Goal: Information Seeking & Learning: Check status

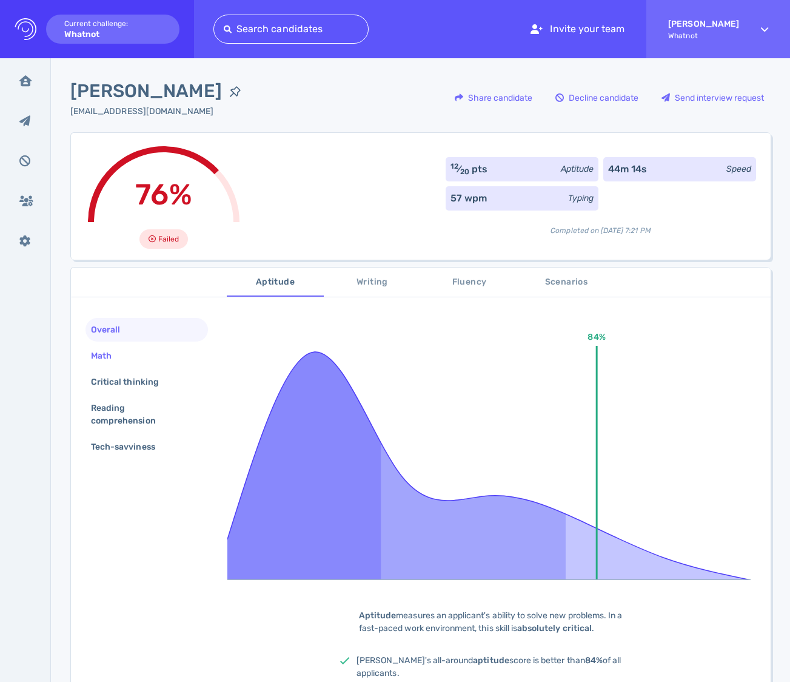
click at [123, 351] on div "Math" at bounding box center [108, 356] width 38 height 18
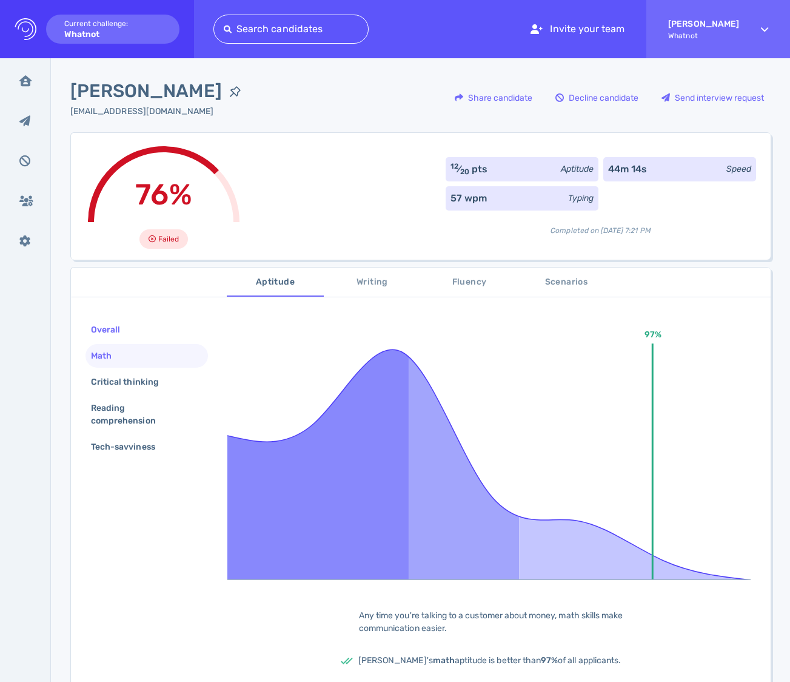
click at [104, 333] on div "Overall" at bounding box center [112, 330] width 46 height 18
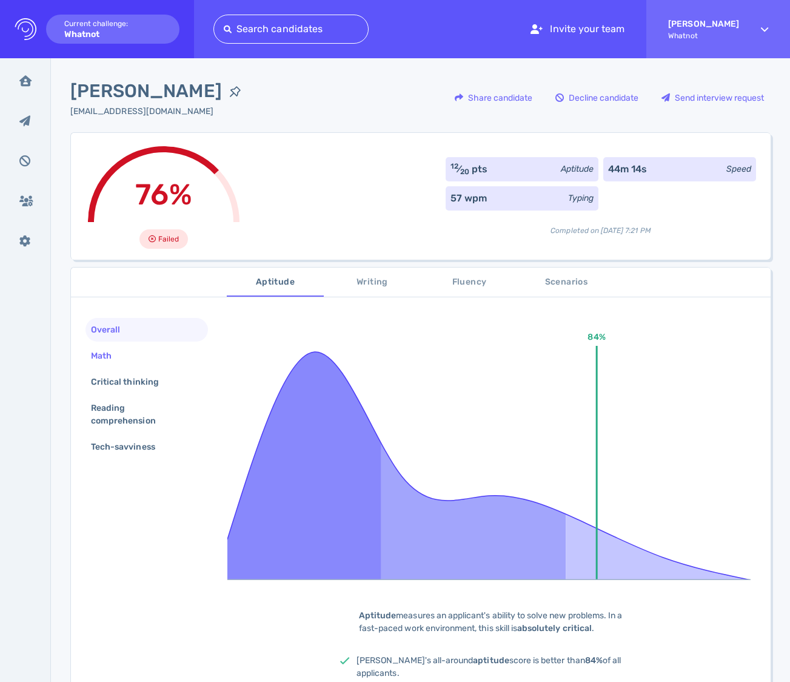
click at [111, 355] on div "Math" at bounding box center [108, 356] width 38 height 18
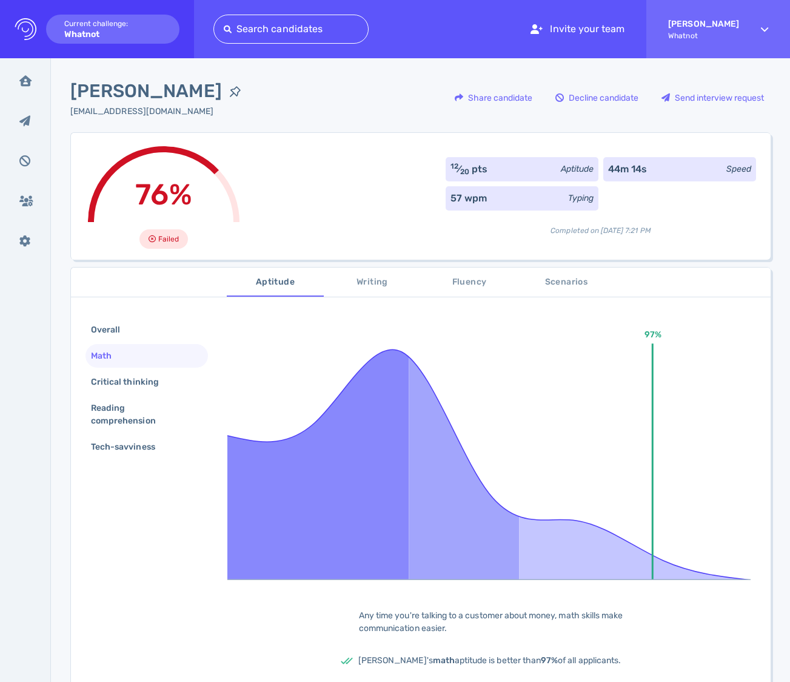
click at [374, 275] on span "Writing" at bounding box center [372, 282] width 82 height 15
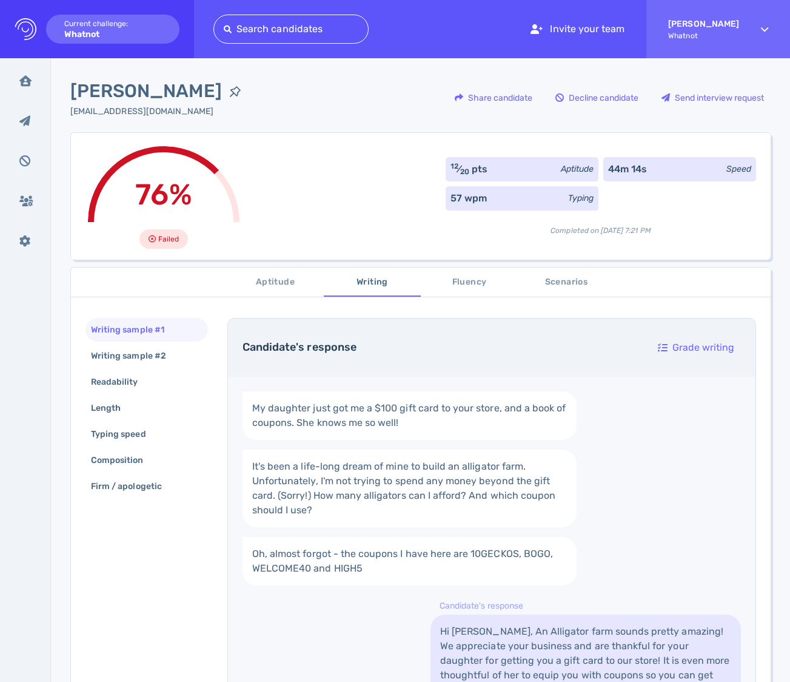
click at [289, 277] on span "Aptitude" at bounding box center [275, 282] width 82 height 15
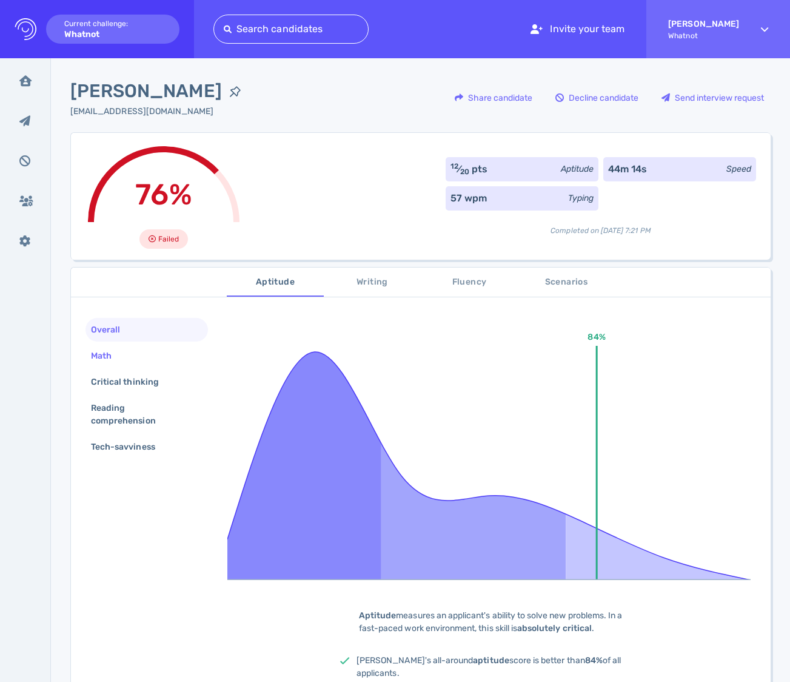
click at [146, 346] on div "Math" at bounding box center [147, 356] width 123 height 24
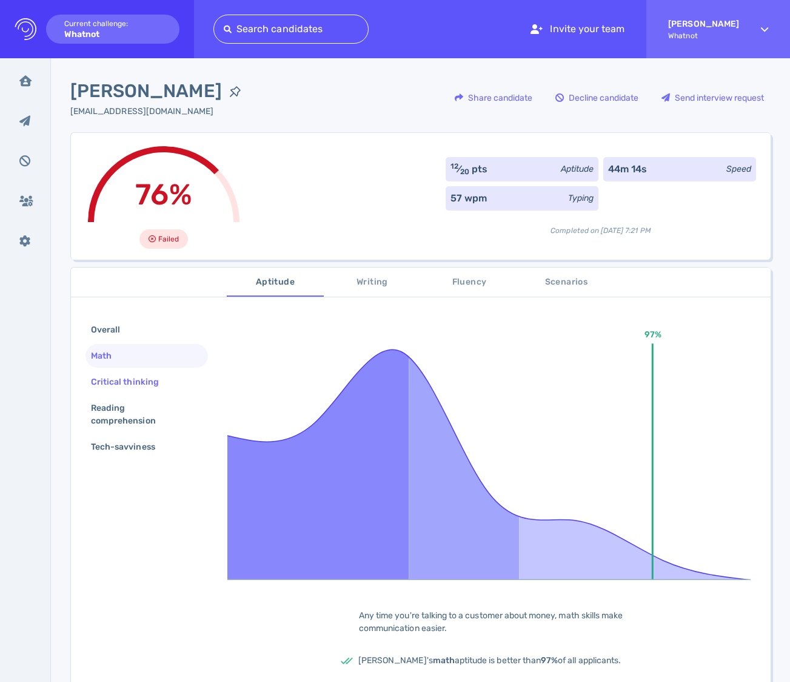
click at [148, 376] on div "Critical thinking" at bounding box center [131, 382] width 85 height 18
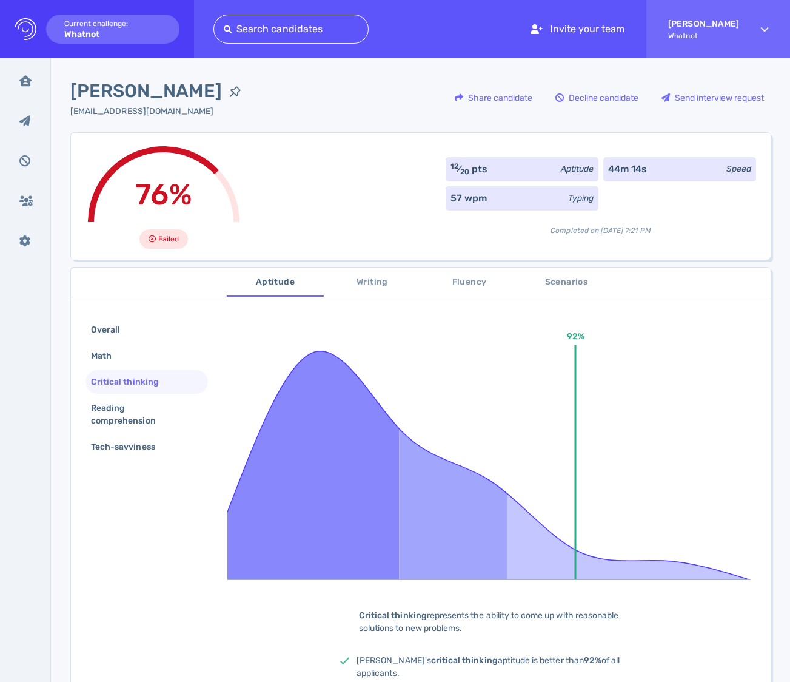
drag, startPoint x: 120, startPoint y: 389, endPoint x: 126, endPoint y: 395, distance: 8.2
click at [122, 389] on div "Critical thinking" at bounding box center [131, 382] width 85 height 18
click at [133, 407] on div "Reading comprehension" at bounding box center [142, 414] width 107 height 30
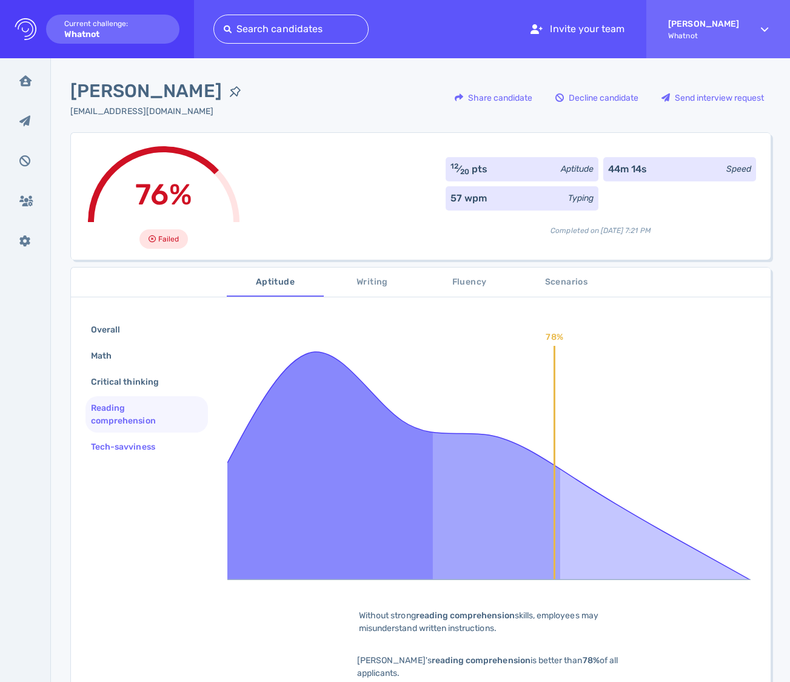
click at [135, 443] on div "Tech-savviness" at bounding box center [129, 447] width 81 height 18
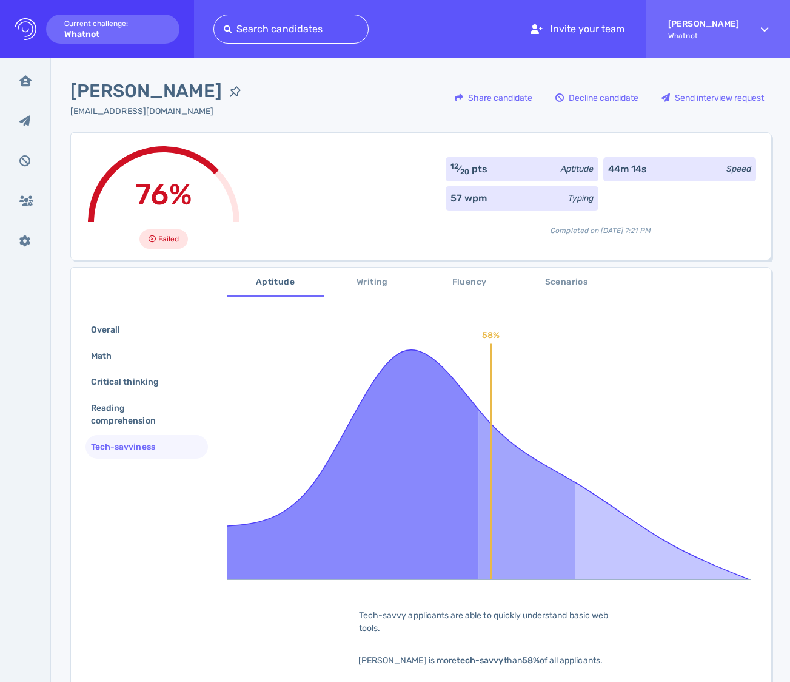
click at [369, 281] on span "Writing" at bounding box center [372, 282] width 82 height 15
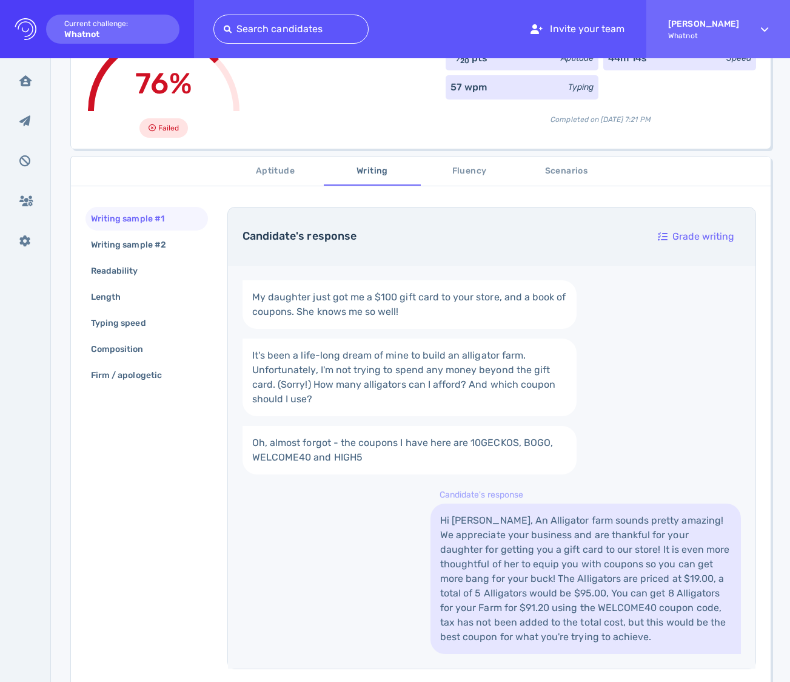
scroll to position [201, 0]
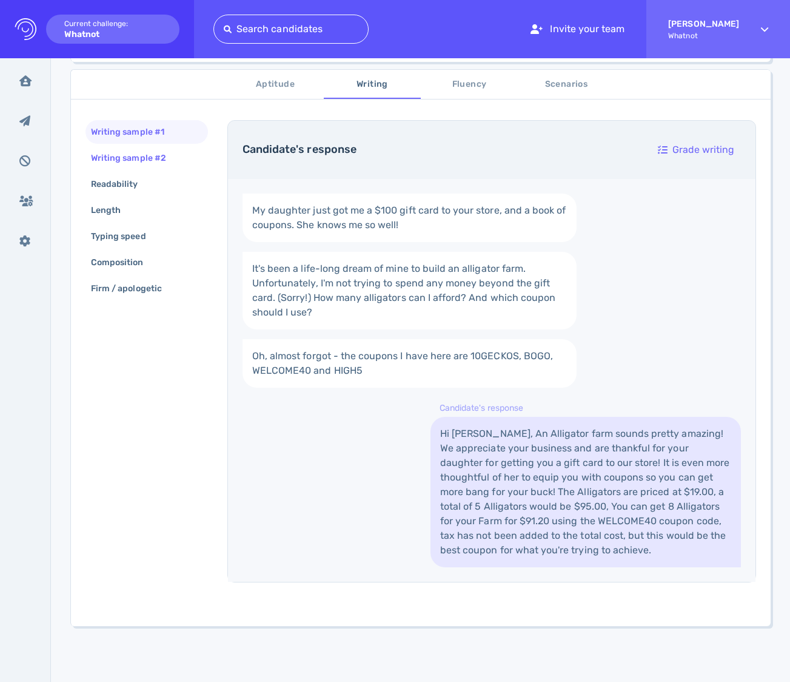
click at [132, 157] on div "Writing sample #2" at bounding box center [135, 158] width 92 height 18
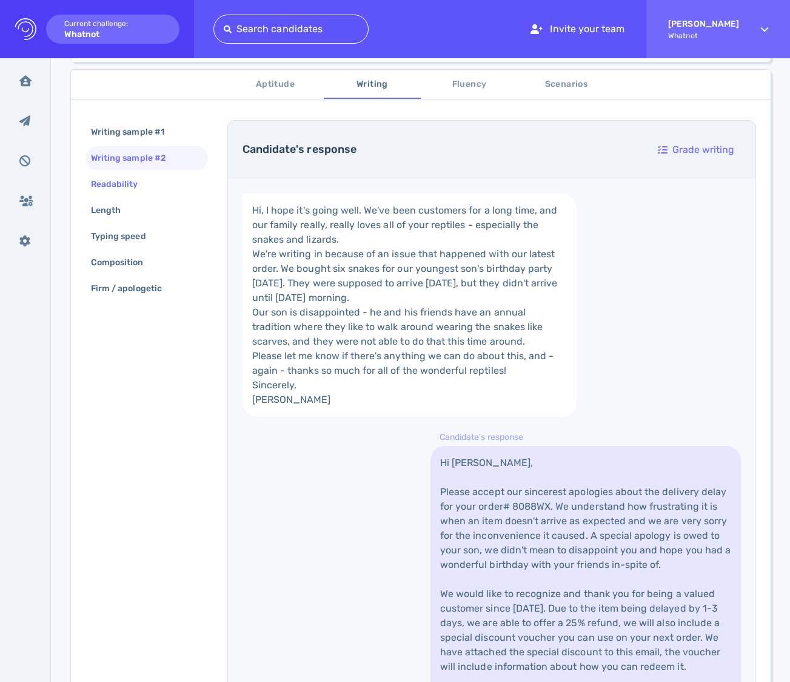
click at [142, 178] on div "Readability" at bounding box center [121, 184] width 64 height 18
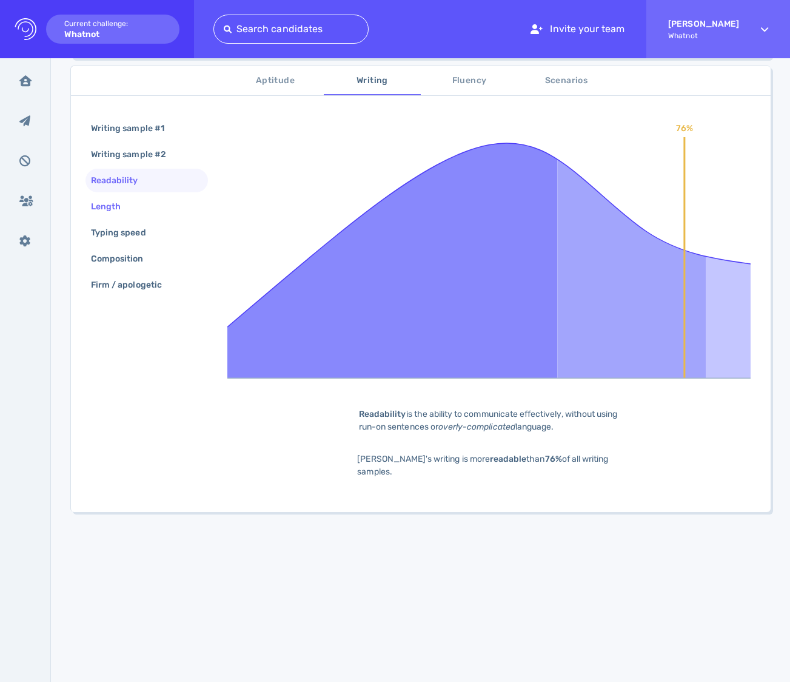
click at [136, 207] on div "Length" at bounding box center [147, 207] width 123 height 24
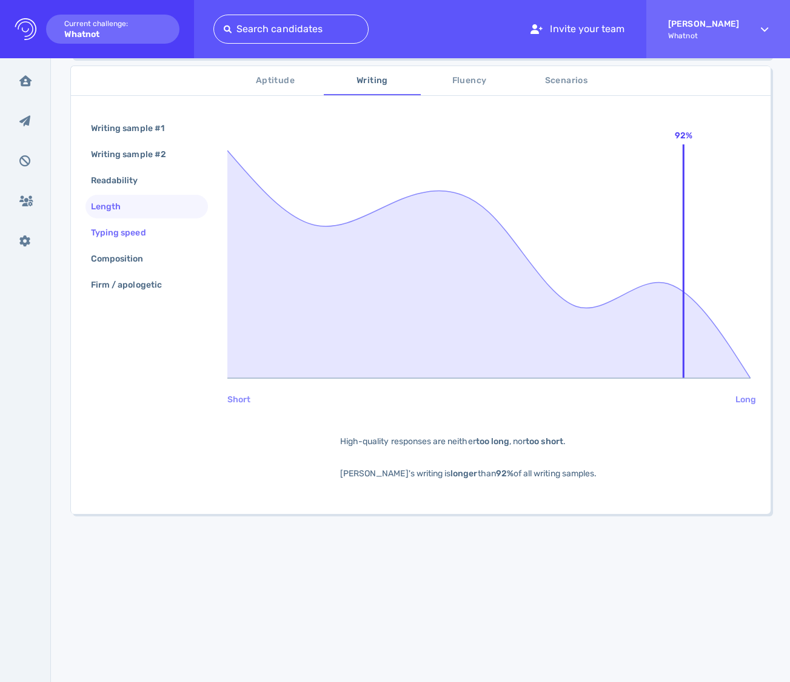
click at [136, 229] on div "Typing speed" at bounding box center [125, 233] width 72 height 18
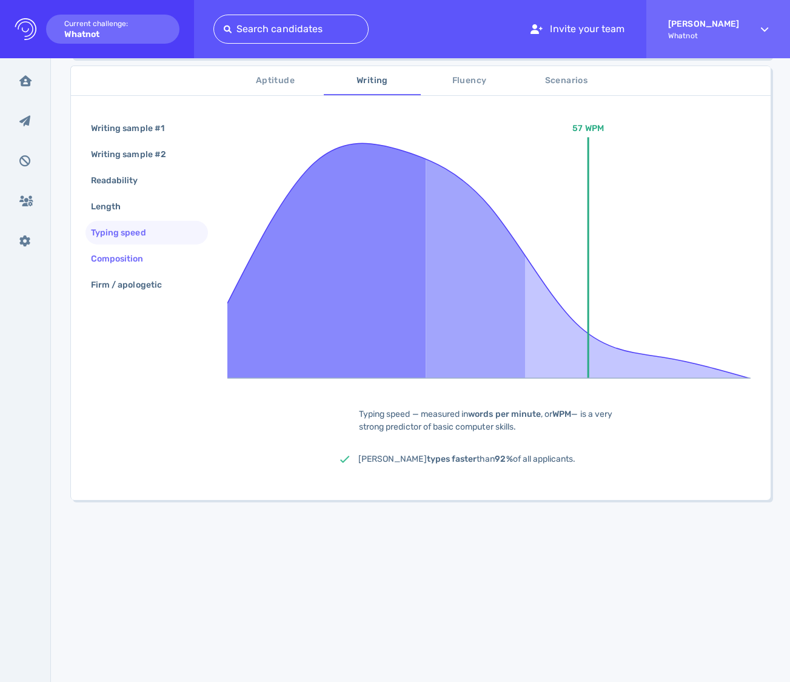
click at [150, 250] on div "Composition" at bounding box center [124, 259] width 70 height 18
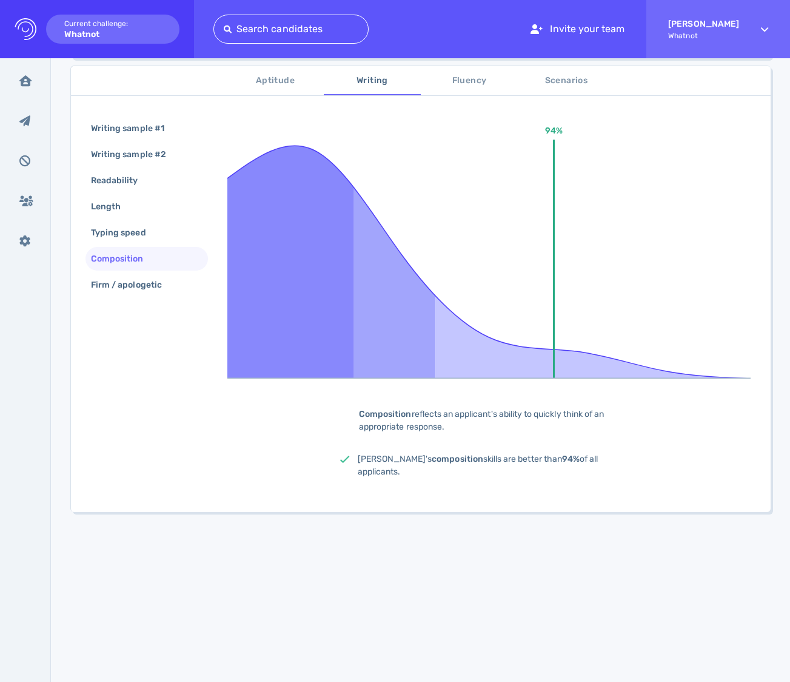
click at [158, 272] on div "Writing sample #1 Writing sample #2 Readability Length Typing speed Composition…" at bounding box center [147, 207] width 123 height 183
click at [160, 283] on div "Firm / apologetic" at bounding box center [133, 285] width 88 height 18
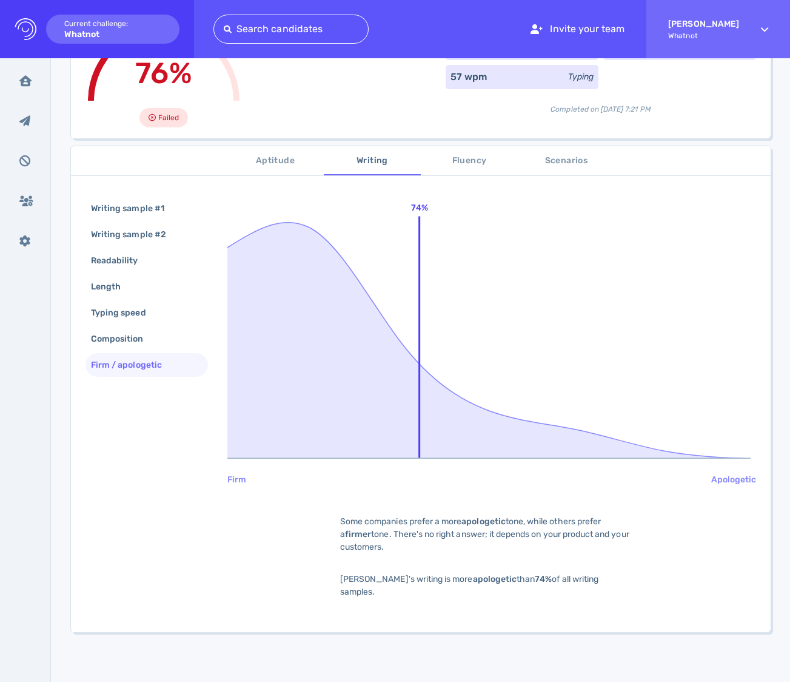
scroll to position [101, 0]
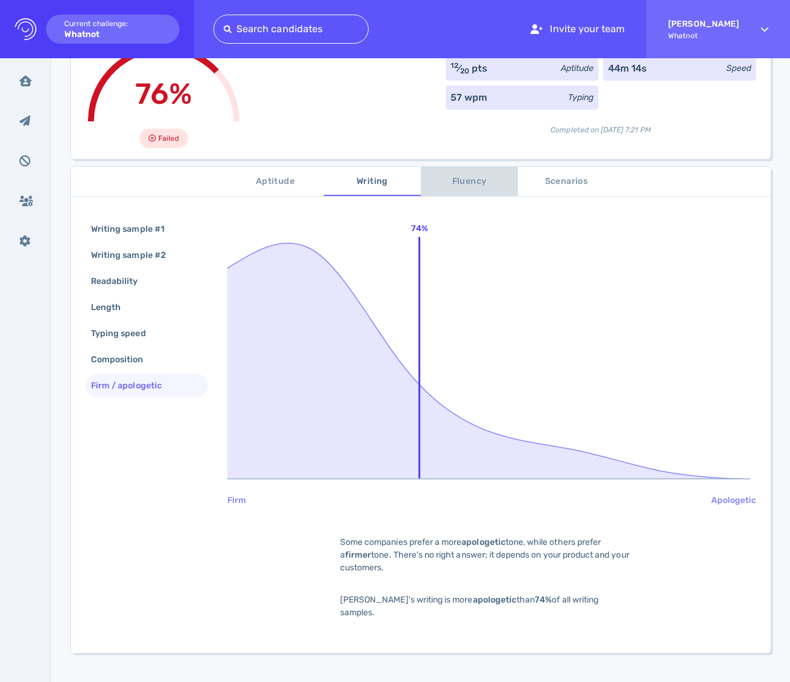
click at [464, 183] on span "Fluency" at bounding box center [469, 181] width 82 height 15
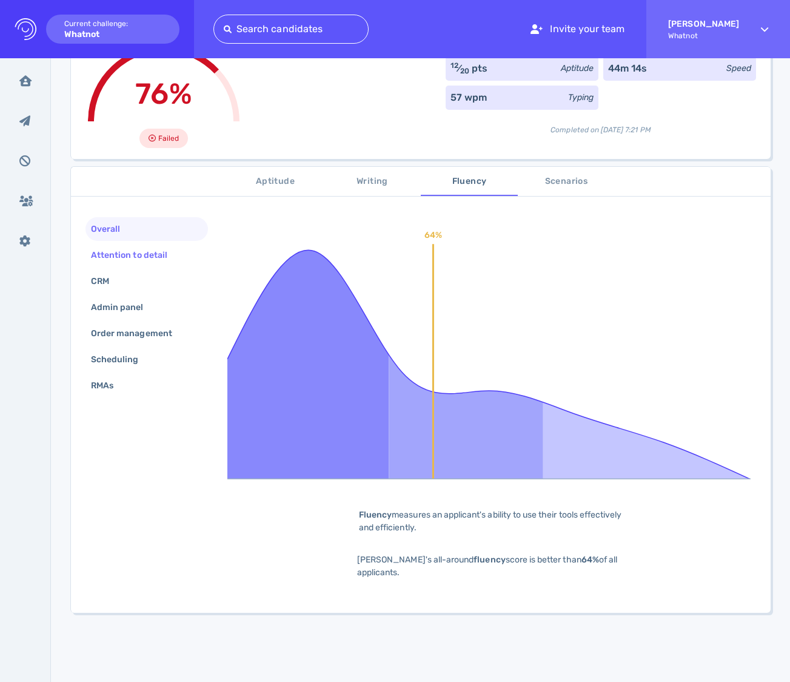
click at [126, 252] on div "Attention to detail" at bounding box center [135, 255] width 93 height 18
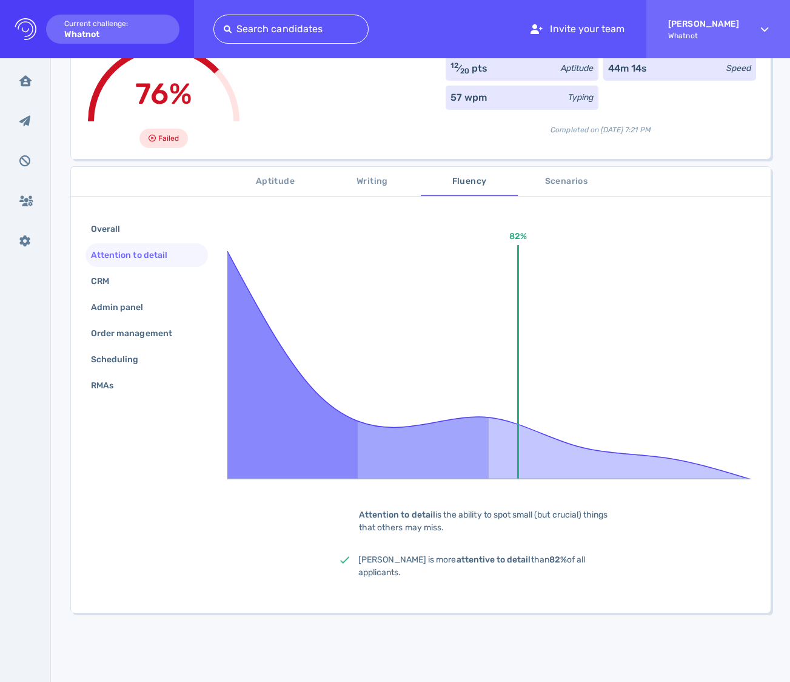
click at [126, 266] on div "Attention to detail" at bounding box center [147, 255] width 123 height 24
click at [123, 276] on div "CRM" at bounding box center [106, 281] width 35 height 18
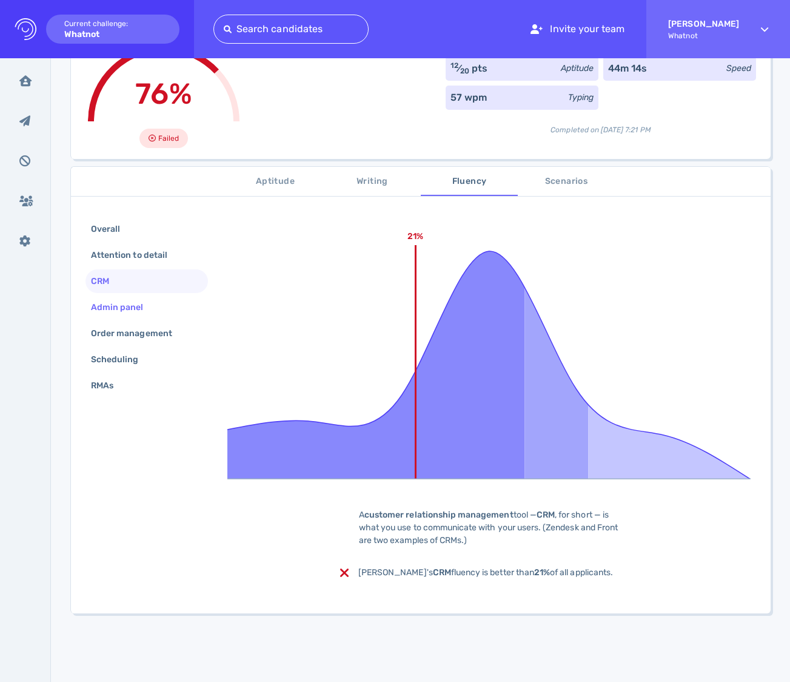
click at [123, 307] on div "Admin panel" at bounding box center [124, 307] width 70 height 18
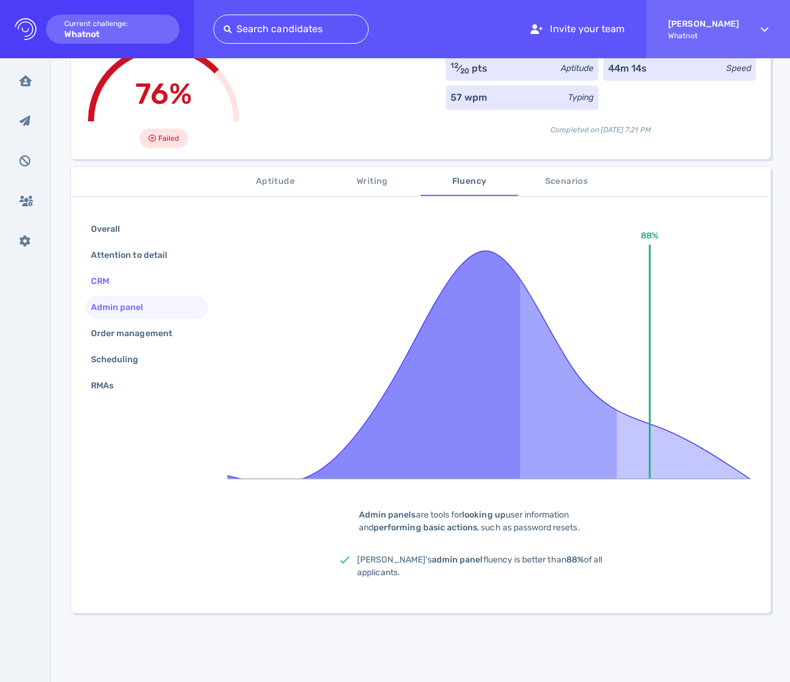
click at [123, 284] on div "CRM" at bounding box center [106, 281] width 35 height 18
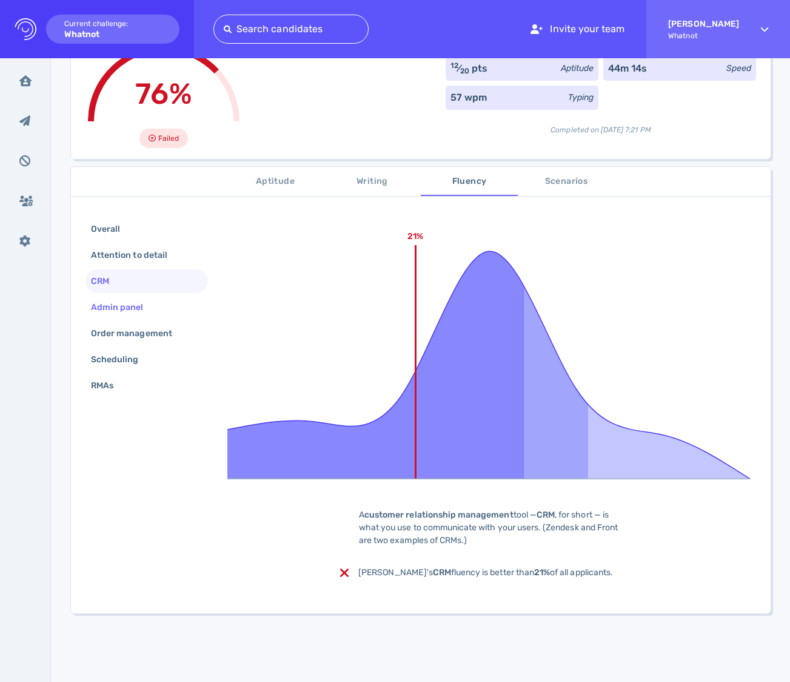
click at [138, 301] on div "Admin panel" at bounding box center [124, 307] width 70 height 18
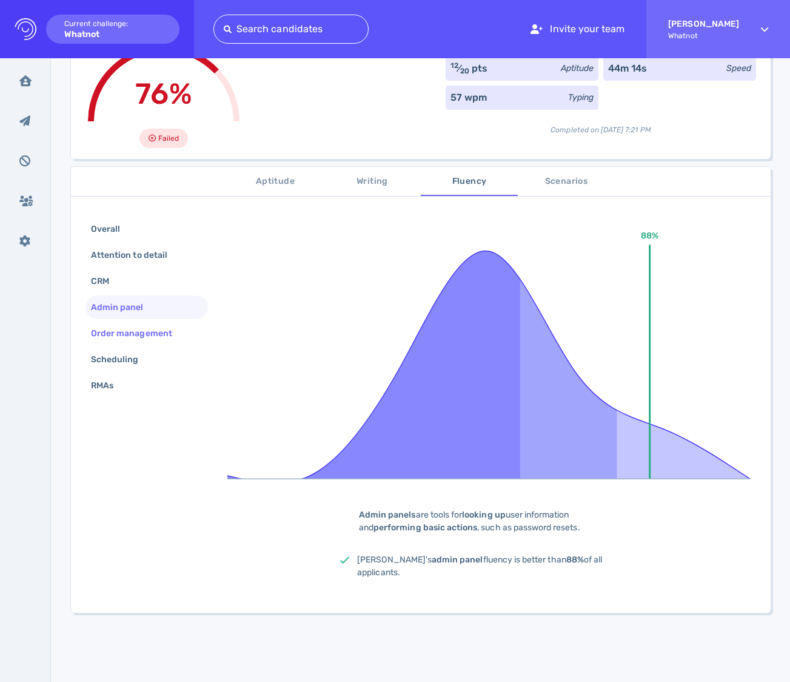
click at [140, 330] on div "Order management" at bounding box center [138, 334] width 98 height 18
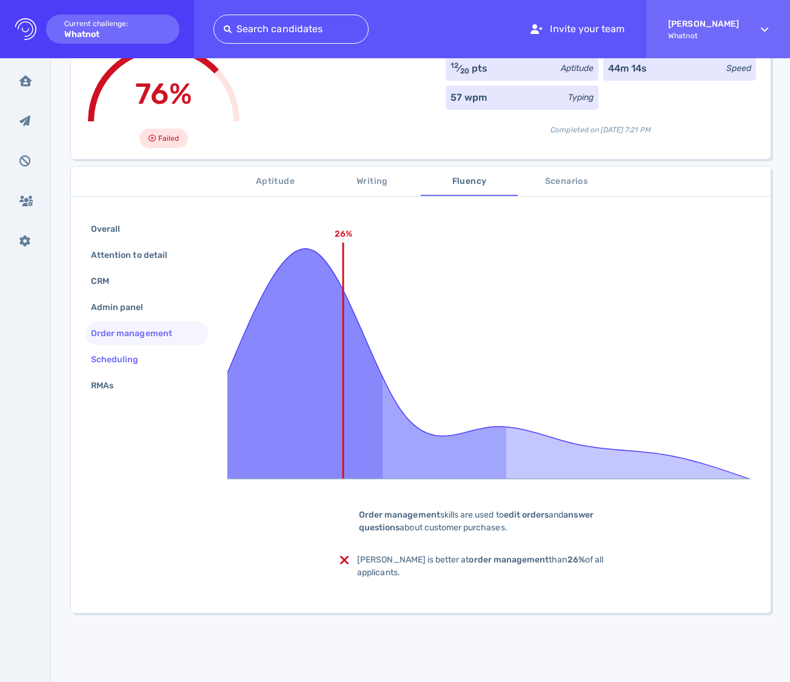
click at [133, 360] on div "Scheduling" at bounding box center [121, 360] width 65 height 18
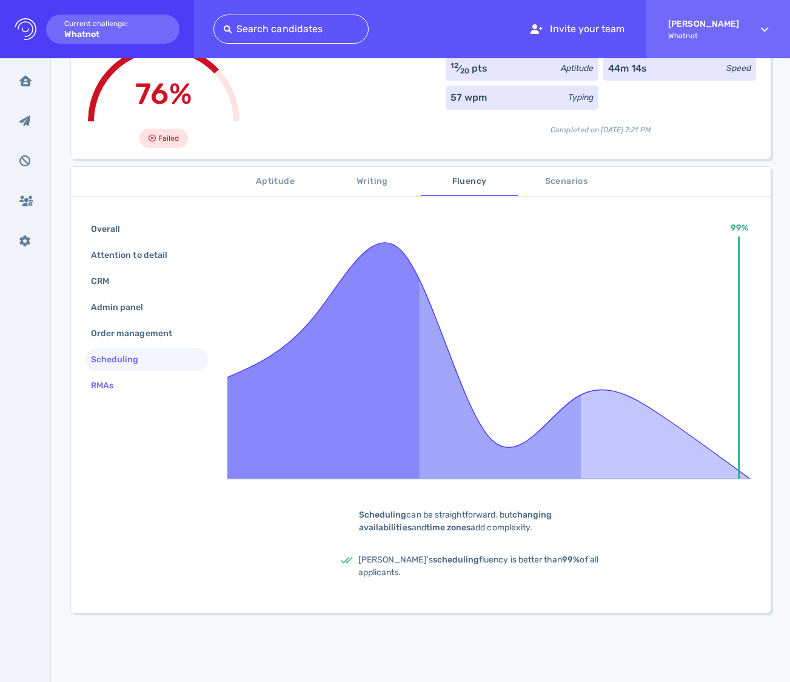
click at [131, 385] on div "RMAs" at bounding box center [147, 386] width 123 height 24
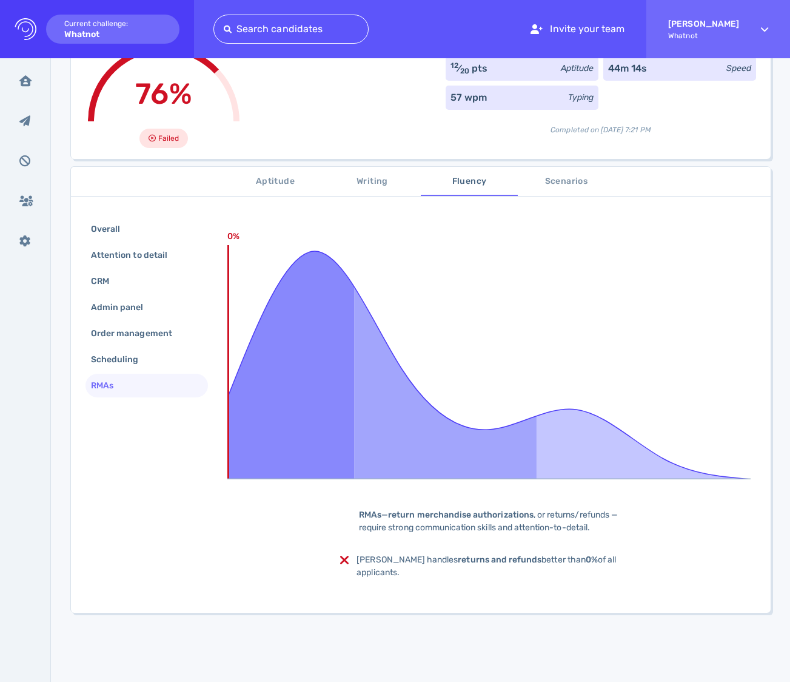
click at [513, 184] on span "Scenarios" at bounding box center [566, 181] width 82 height 15
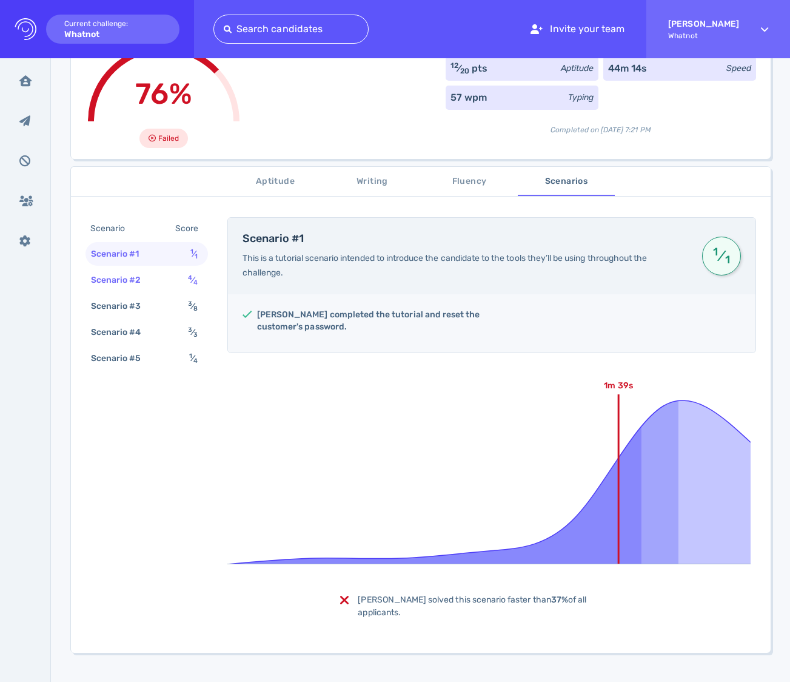
click at [136, 274] on div "Scenario #2" at bounding box center [122, 280] width 67 height 18
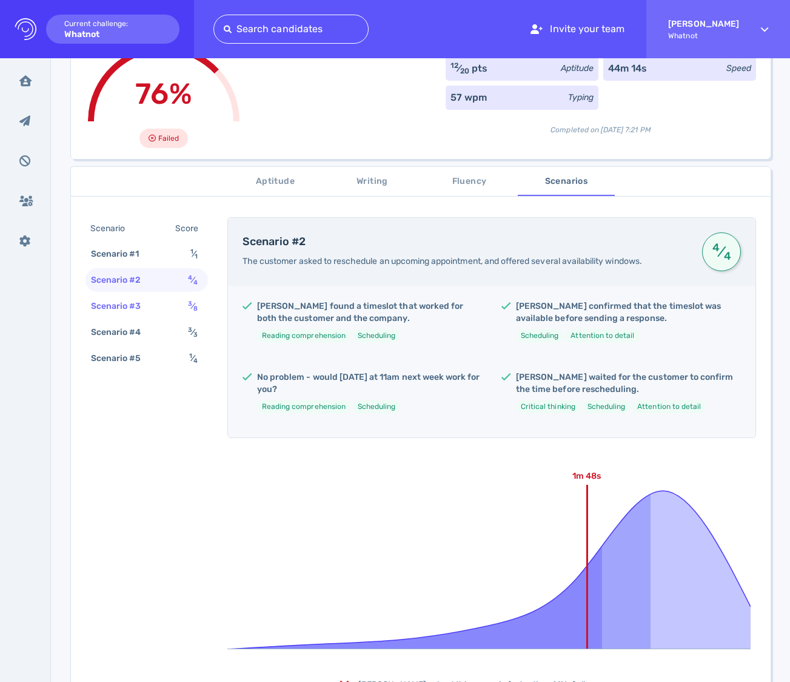
click at [149, 297] on div "Scenario #3" at bounding box center [122, 306] width 67 height 18
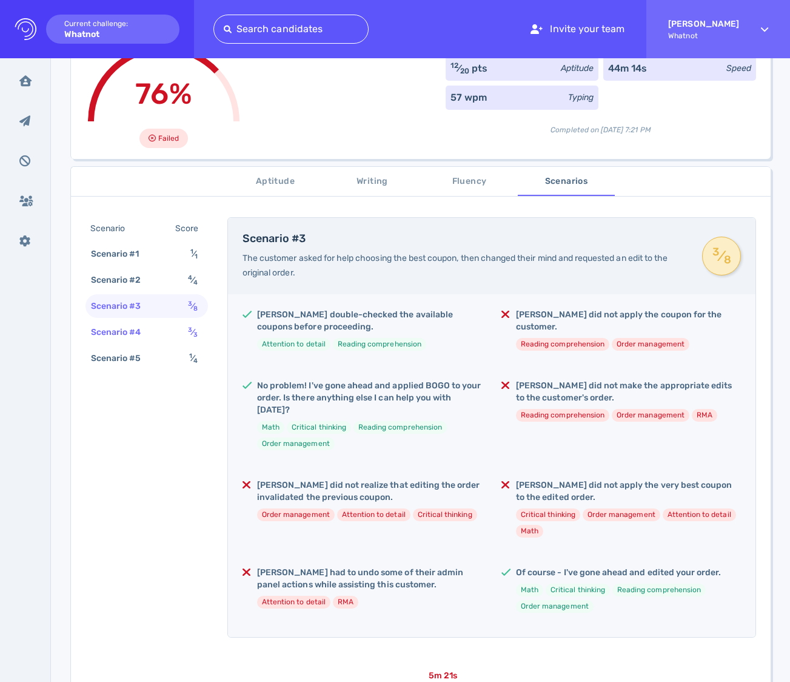
click at [150, 323] on div "Scenario #4" at bounding box center [122, 332] width 67 height 18
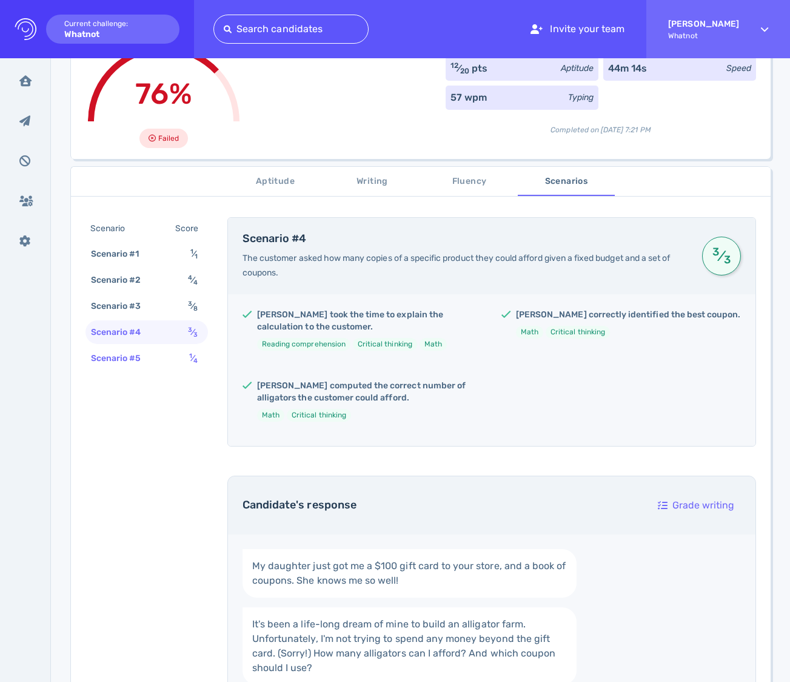
click at [149, 354] on div "Scenario #5" at bounding box center [122, 358] width 67 height 18
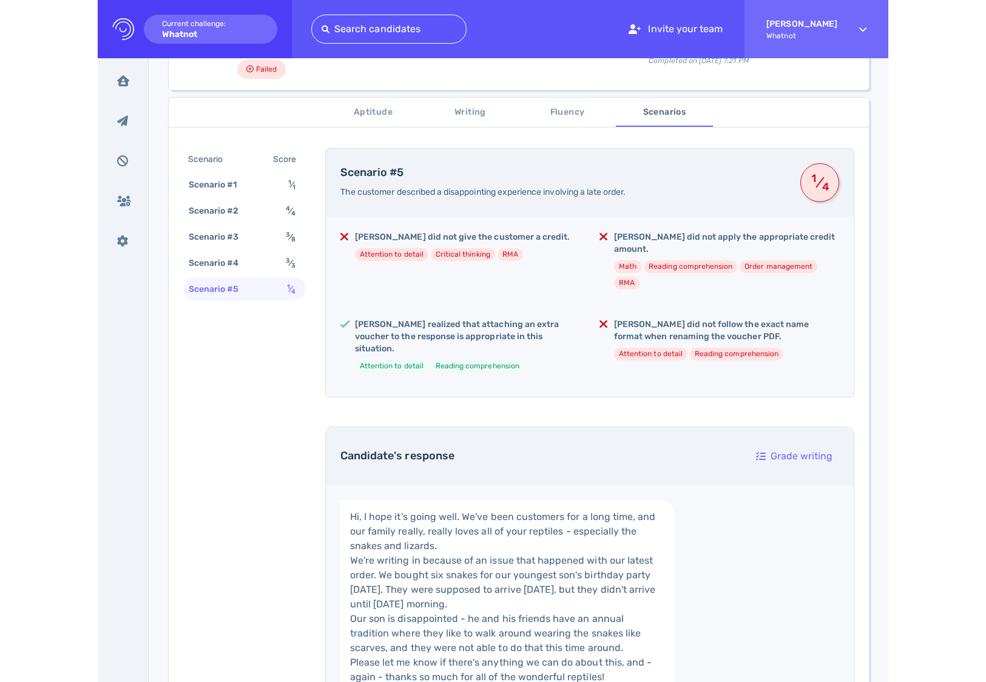
scroll to position [179, 0]
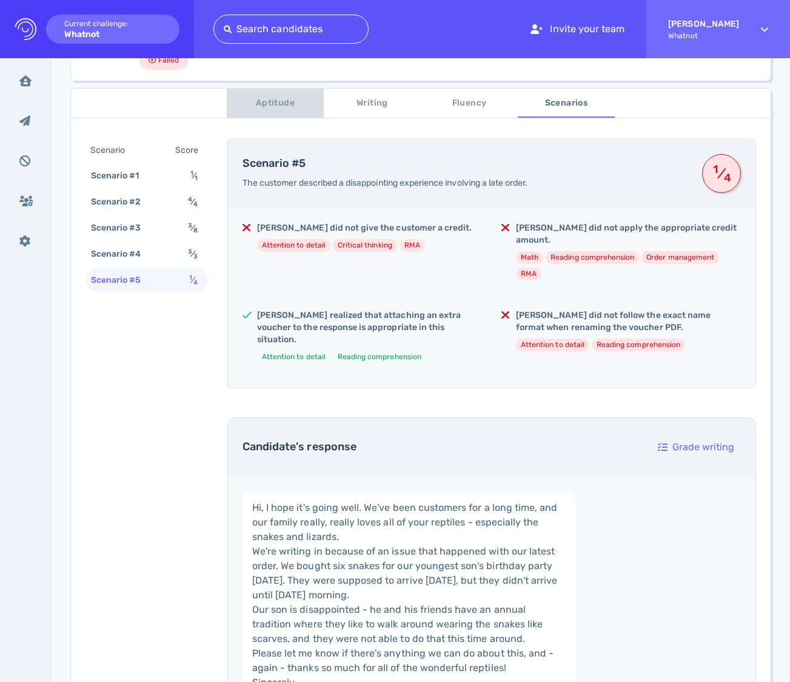
click at [278, 99] on span "Aptitude" at bounding box center [275, 103] width 82 height 15
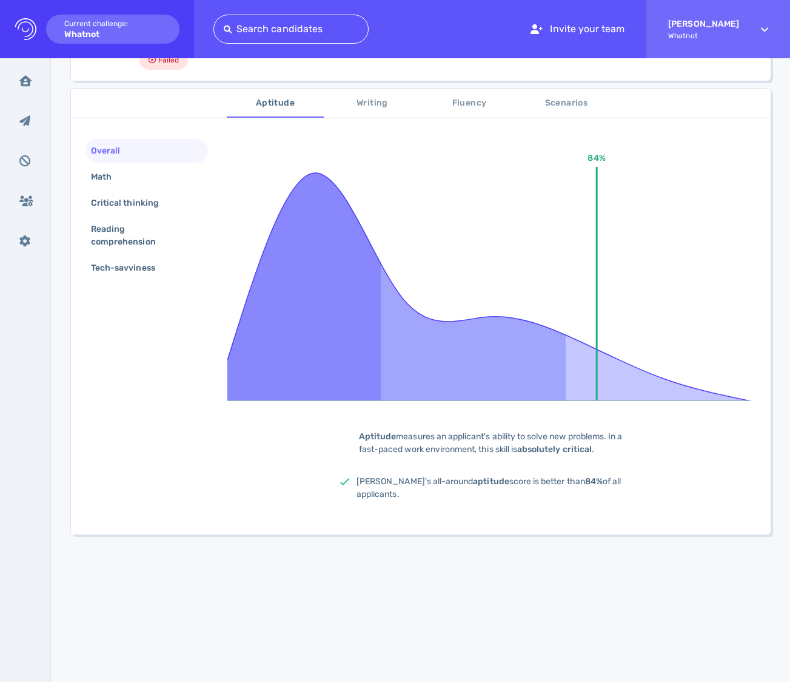
click at [374, 107] on span "Writing" at bounding box center [372, 103] width 82 height 15
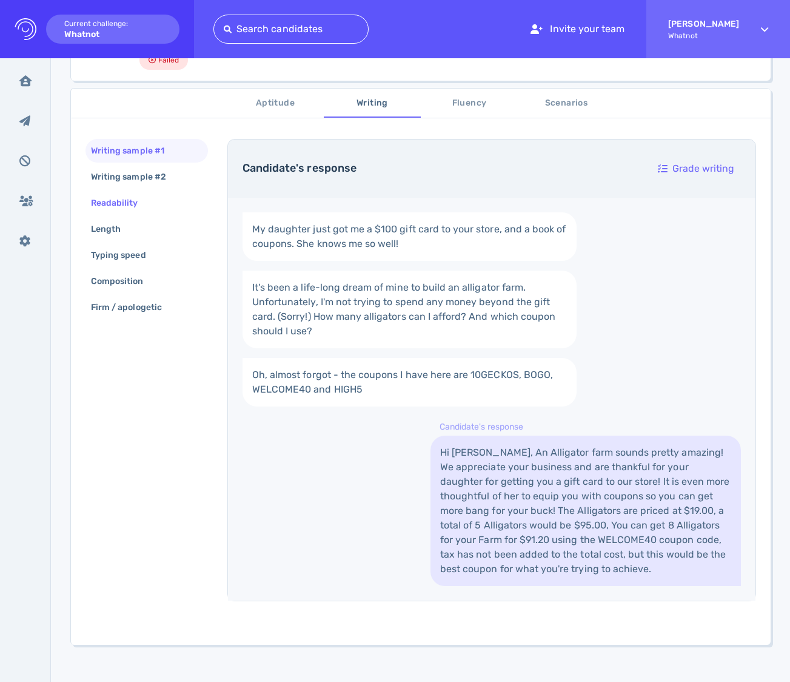
click at [137, 213] on div "Readability" at bounding box center [147, 203] width 123 height 24
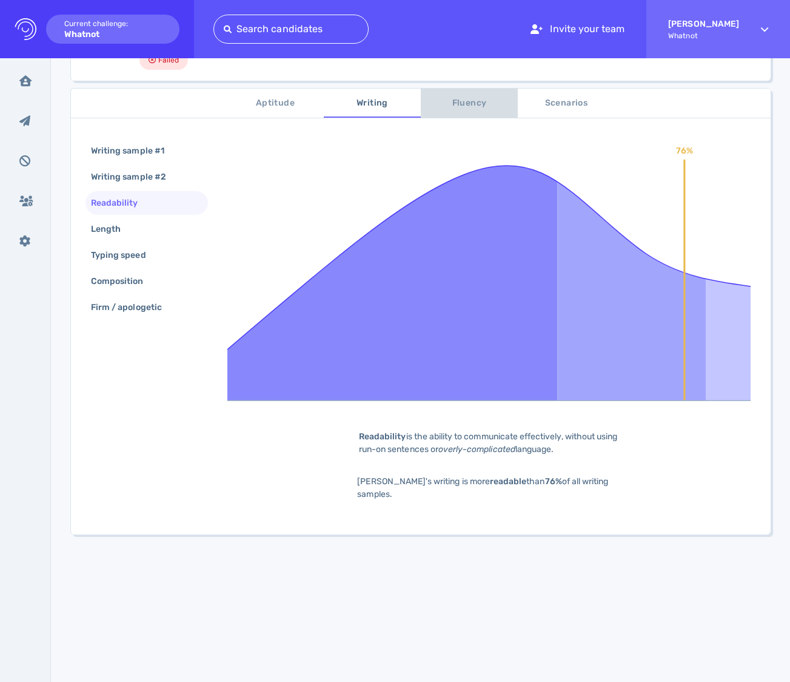
click at [474, 99] on span "Fluency" at bounding box center [469, 103] width 82 height 15
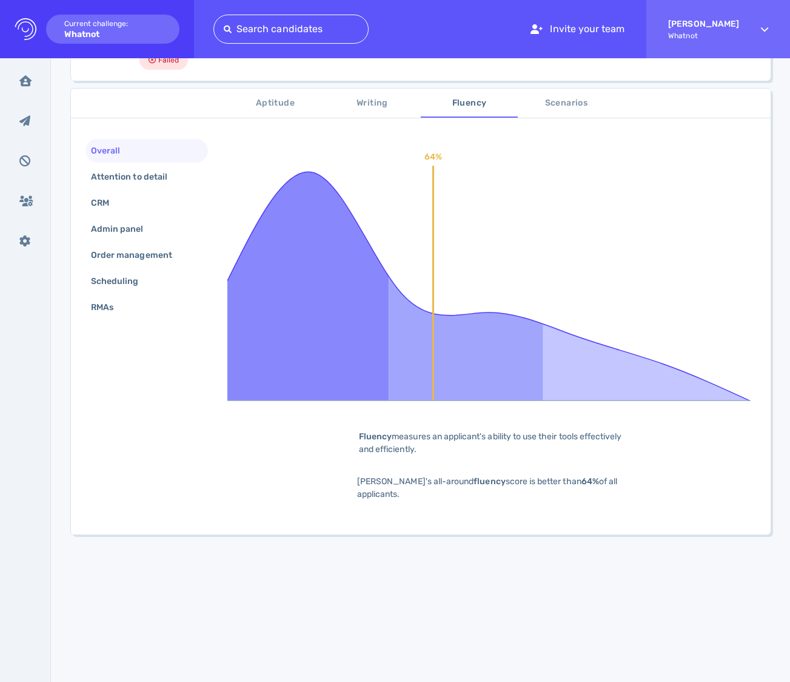
click at [513, 111] on button "Scenarios" at bounding box center [566, 103] width 97 height 29
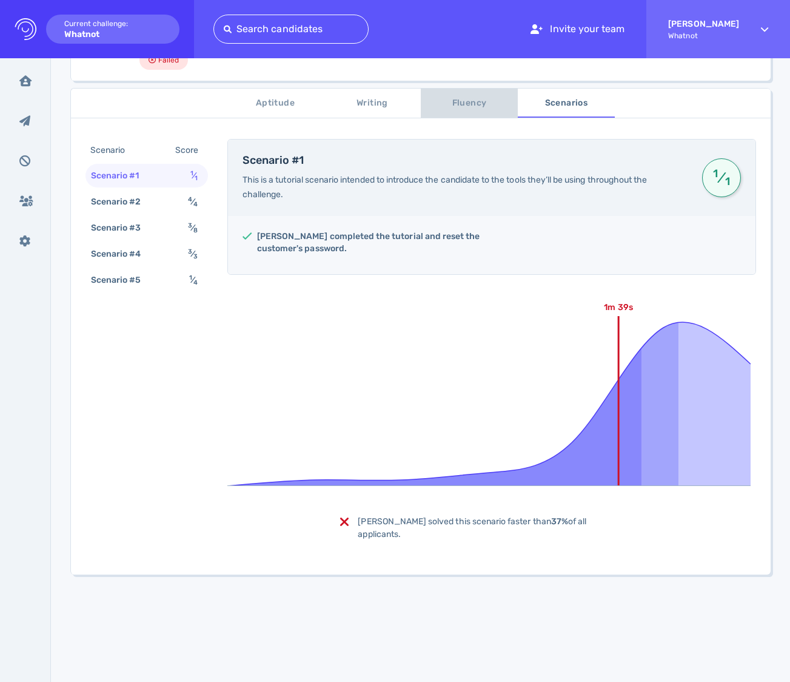
click at [468, 106] on span "Fluency" at bounding box center [469, 103] width 82 height 15
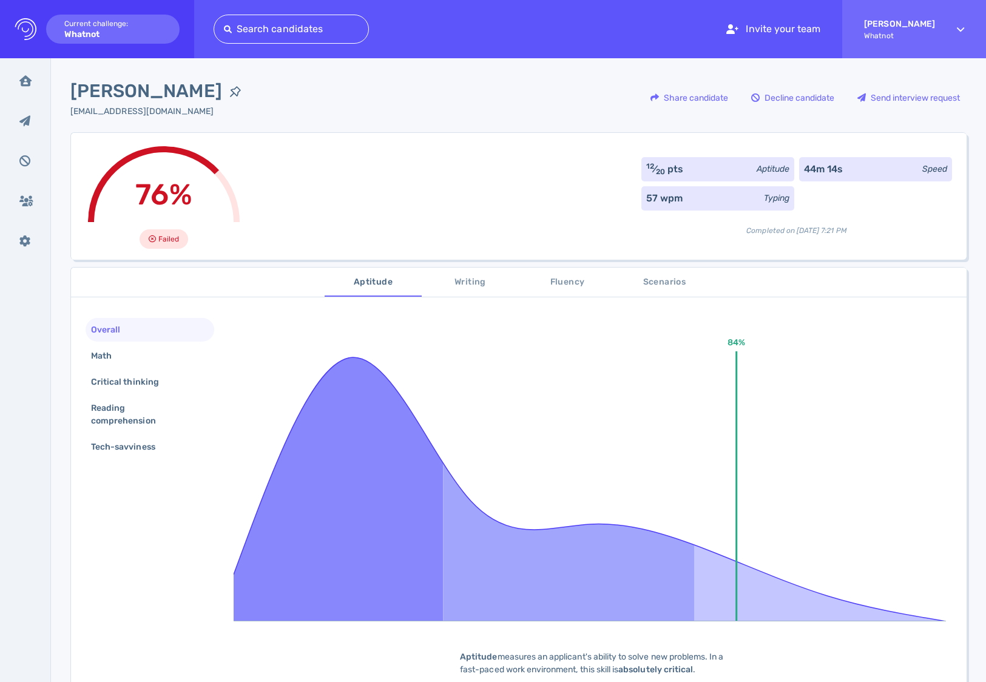
click at [815, 191] on div "12 ⁄ 20 pts Aptitude 44m 14s Speed 57 wpm Typing Completed on August 10, 2025 a…" at bounding box center [796, 196] width 311 height 79
click at [396, 281] on span "Aptitude" at bounding box center [373, 282] width 82 height 15
click at [452, 280] on span "Writing" at bounding box center [470, 282] width 82 height 15
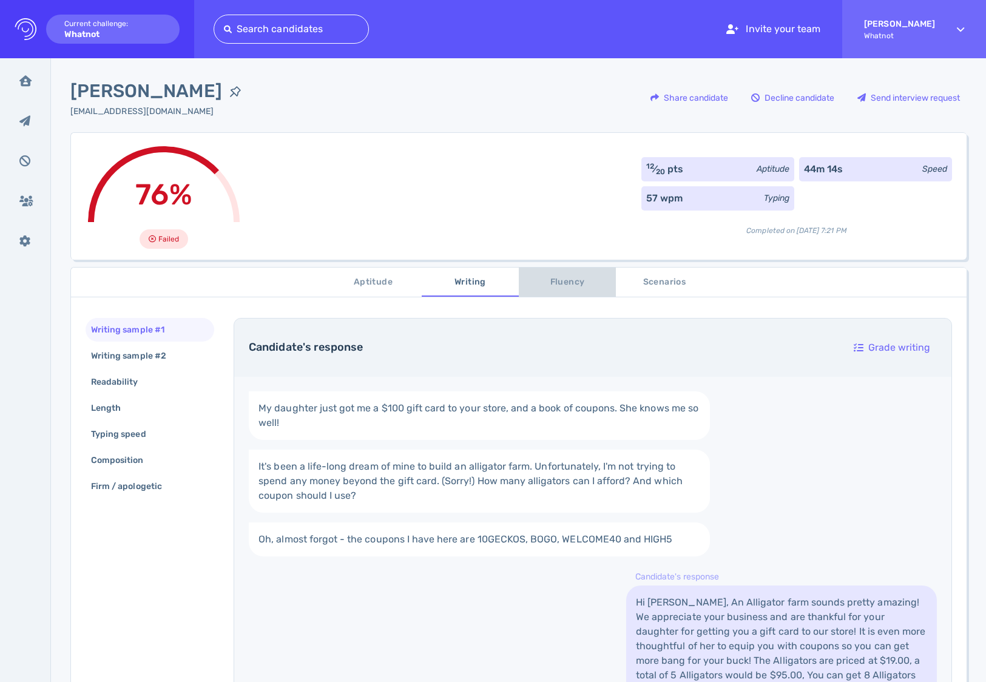
click at [563, 285] on span "Fluency" at bounding box center [567, 282] width 82 height 15
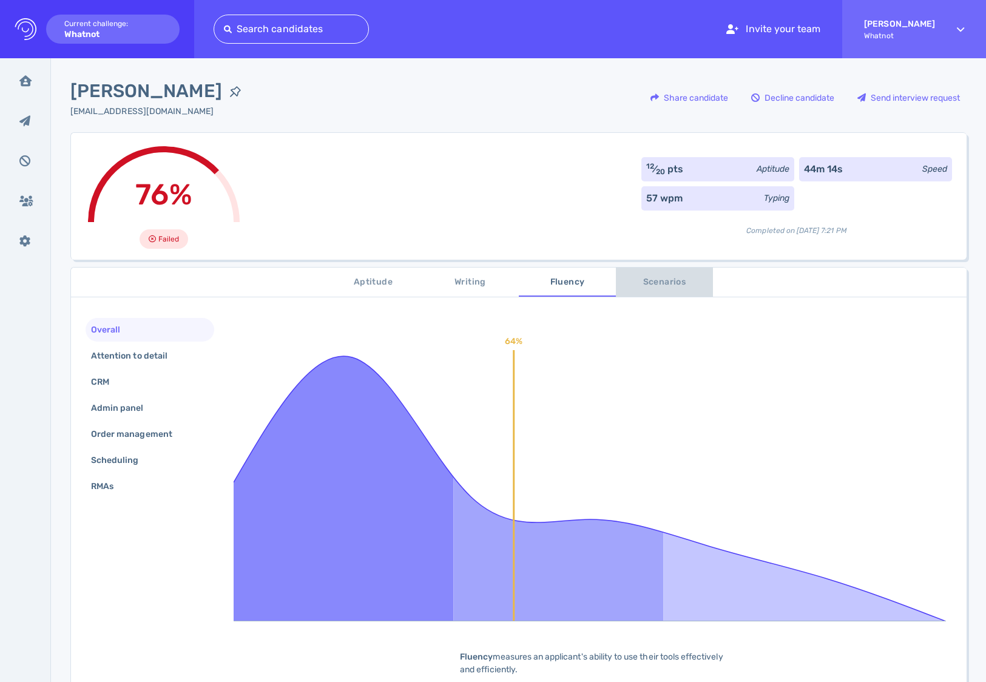
click at [650, 284] on span "Scenarios" at bounding box center [664, 282] width 82 height 15
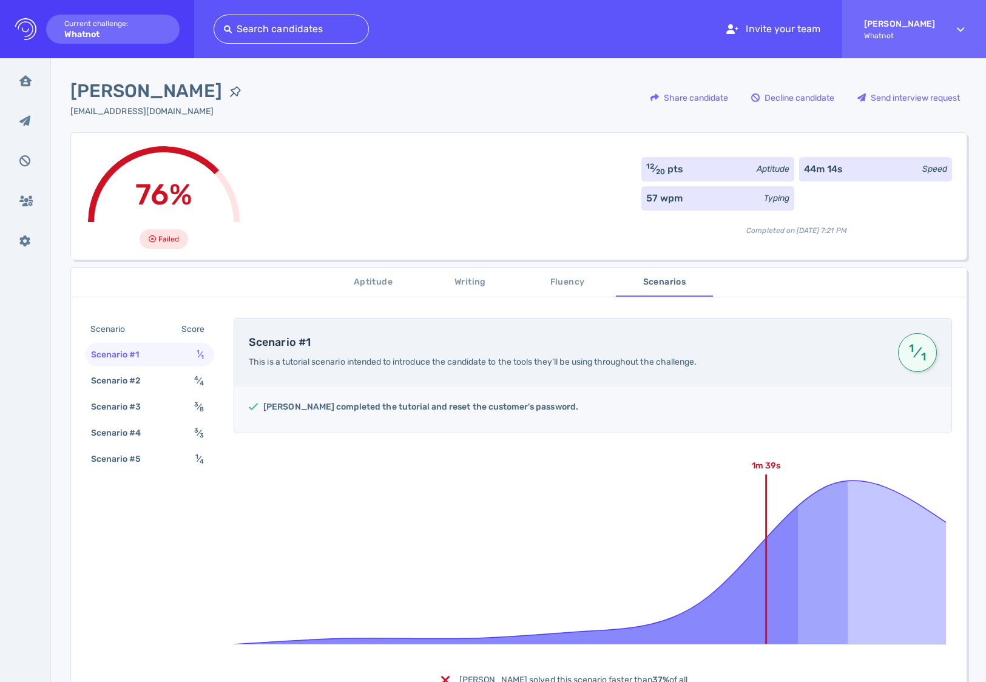
click at [369, 286] on span "Aptitude" at bounding box center [373, 282] width 82 height 15
